Goal: Transaction & Acquisition: Purchase product/service

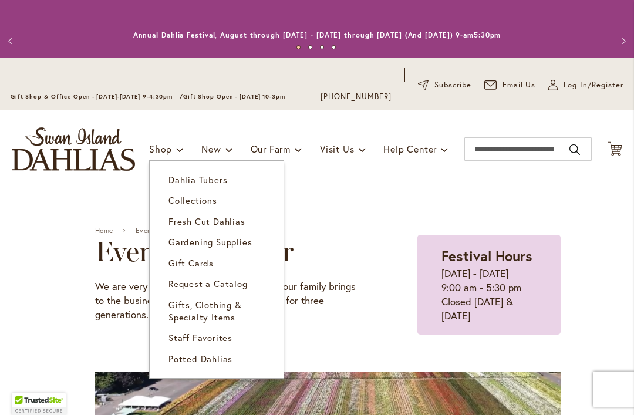
click at [182, 270] on link "Gift Cards" at bounding box center [217, 263] width 134 height 21
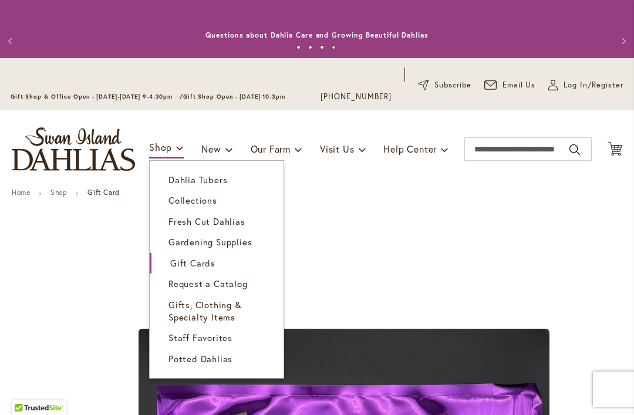
click at [172, 314] on span "Gifts, Clothing & Specialty Items" at bounding box center [204, 311] width 73 height 24
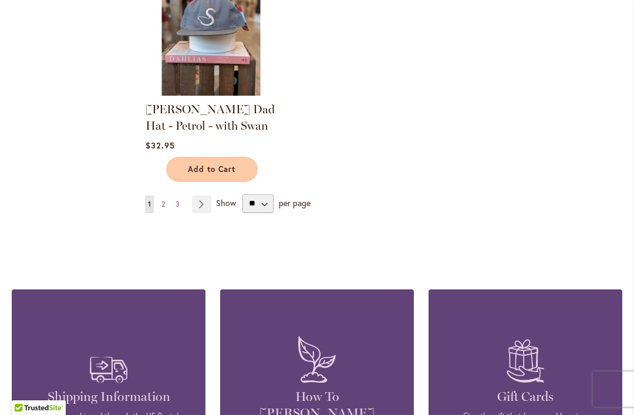
scroll to position [1533, 0]
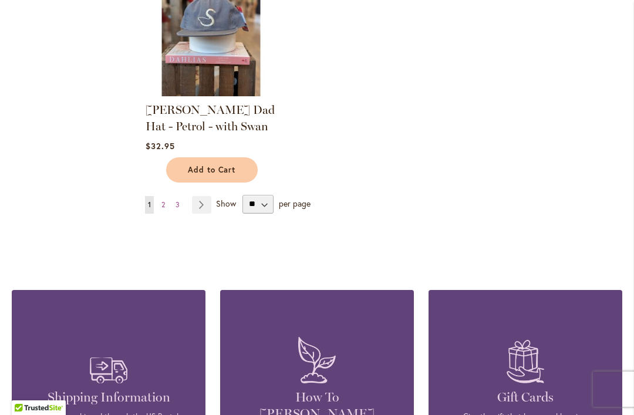
click at [166, 206] on link "Page 2" at bounding box center [162, 205] width 9 height 18
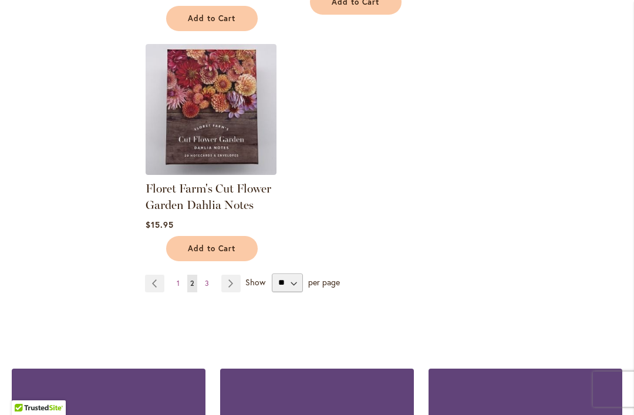
scroll to position [1406, 0]
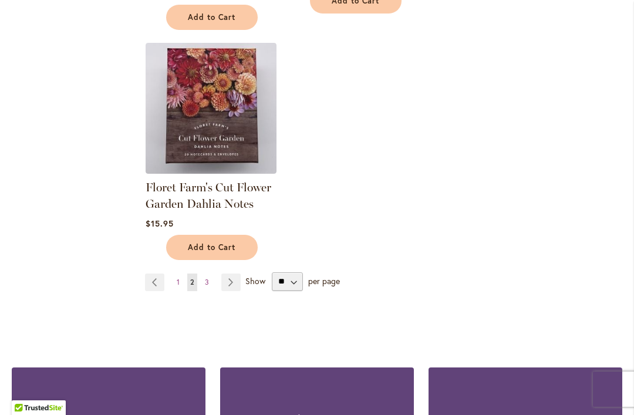
click at [207, 280] on span "3" at bounding box center [207, 281] width 4 height 9
